Goal: Find specific page/section: Find specific page/section

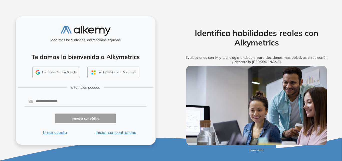
click at [110, 131] on button "Iniciar con contraseña" at bounding box center [115, 132] width 61 height 6
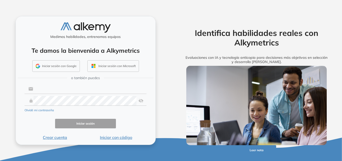
type input "**********"
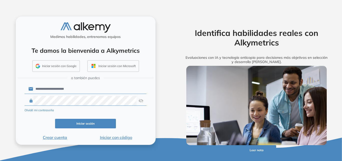
click at [106, 86] on input "**********" at bounding box center [90, 89] width 114 height 10
click at [146, 63] on div "Iniciar sesión con Google Iniciar sesión con Microsoft" at bounding box center [86, 67] width 134 height 14
click at [94, 127] on button "Iniciar sesión" at bounding box center [85, 124] width 61 height 10
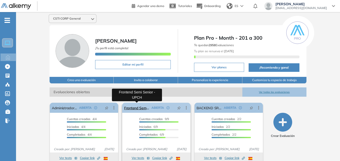
click at [141, 110] on link "Frontend Semi Senior - UPCH" at bounding box center [136, 108] width 25 height 10
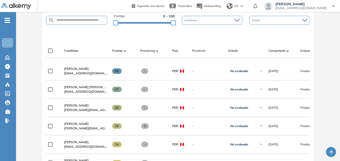
scroll to position [133, 0]
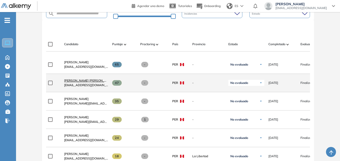
click at [97, 81] on span "[PERSON_NAME] [PERSON_NAME]" at bounding box center [89, 80] width 50 height 4
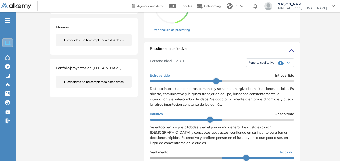
scroll to position [70, 0]
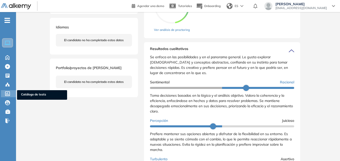
click at [7, 92] on icon at bounding box center [7, 93] width 5 height 5
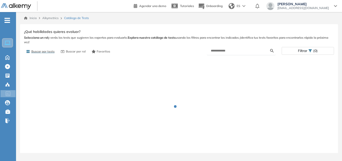
click at [236, 54] on form at bounding box center [241, 50] width 69 height 9
click at [225, 50] on input "text" at bounding box center [240, 50] width 59 height 5
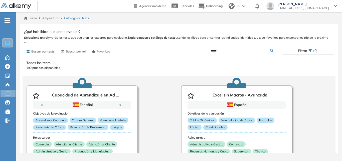
type input "*****"
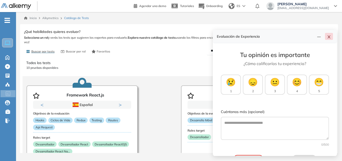
click at [329, 38] on icon "close" at bounding box center [329, 37] width 4 height 4
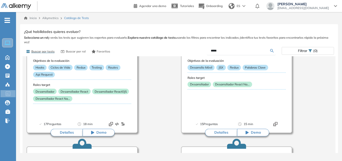
scroll to position [57, 0]
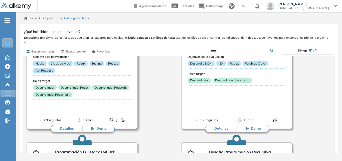
click at [102, 101] on div "Objetivos de la evaluación Hooks Ciclos de Vida Redux Testing Routes Api Reques…" at bounding box center [82, 79] width 98 height 55
click at [72, 128] on button "Detalles" at bounding box center [67, 129] width 32 height 8
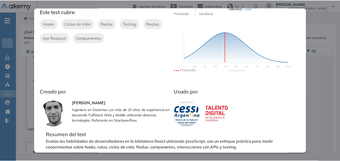
scroll to position [0, 0]
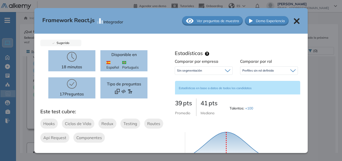
click at [294, 20] on icon at bounding box center [297, 21] width 6 height 6
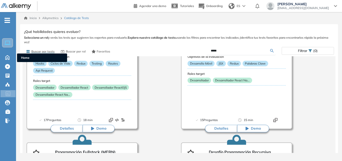
drag, startPoint x: 6, startPoint y: 59, endPoint x: 2, endPoint y: 61, distance: 4.0
click at [2, 61] on ul "Home Home Crear Evaluación Crear Evaluación Evaluaciones Evaluaciones Candidato…" at bounding box center [8, 72] width 16 height 105
click at [12, 57] on div "Home Home" at bounding box center [9, 57] width 16 height 8
